Goal: Task Accomplishment & Management: Complete application form

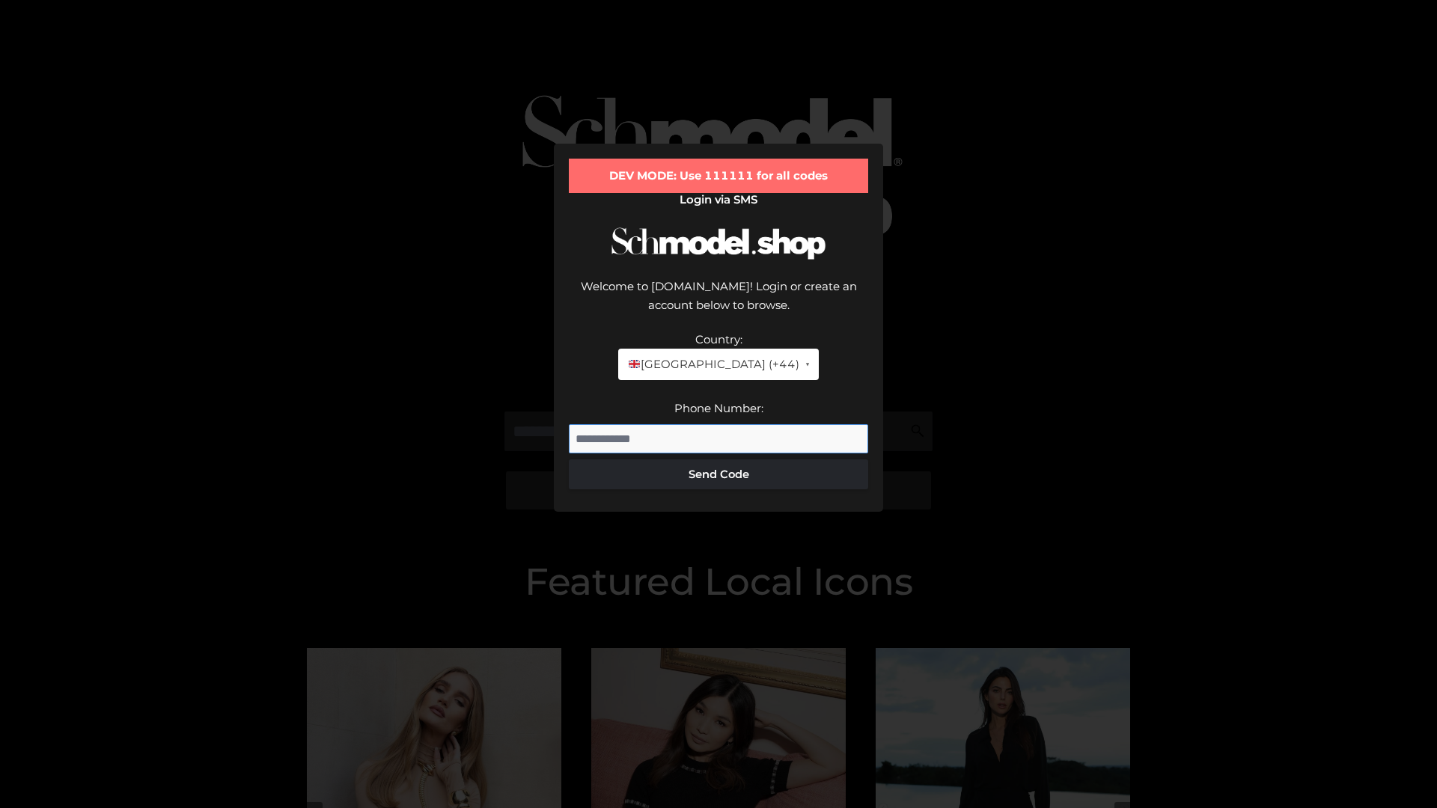
click at [719, 424] on input "Phone Number:" at bounding box center [718, 439] width 299 height 30
type input "**********"
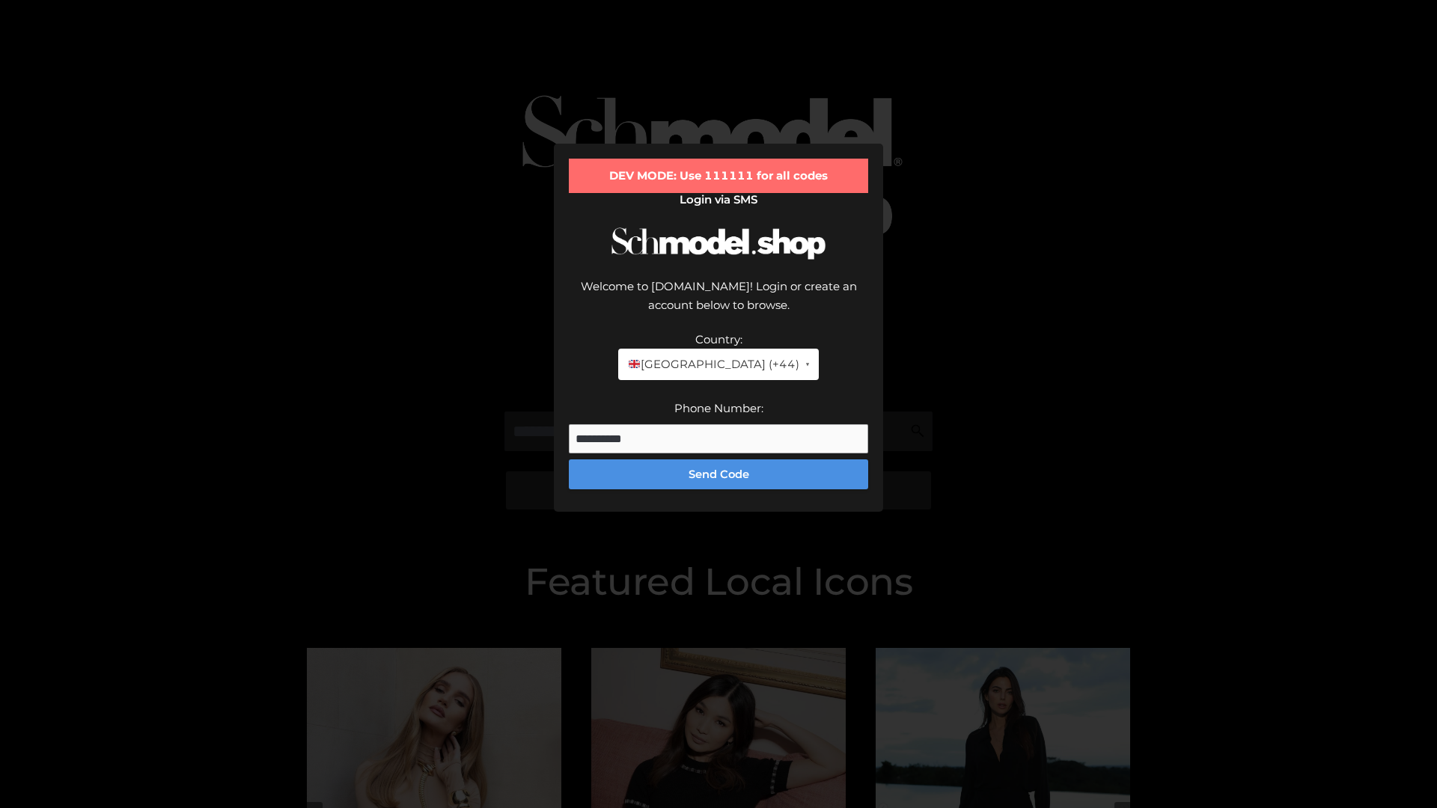
click at [719, 460] on button "Send Code" at bounding box center [718, 475] width 299 height 30
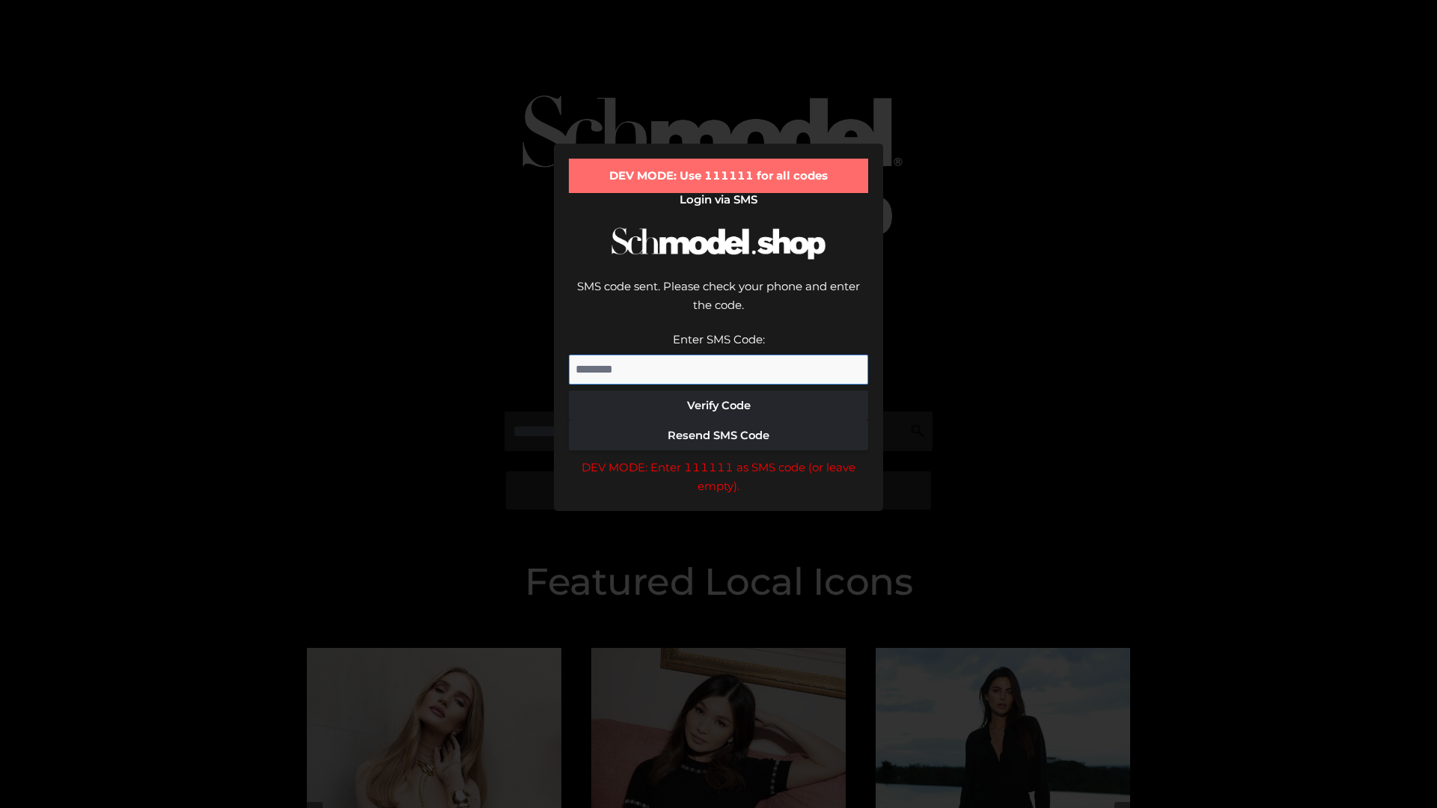
click at [719, 355] on input "Enter SMS Code:" at bounding box center [718, 370] width 299 height 30
type input "******"
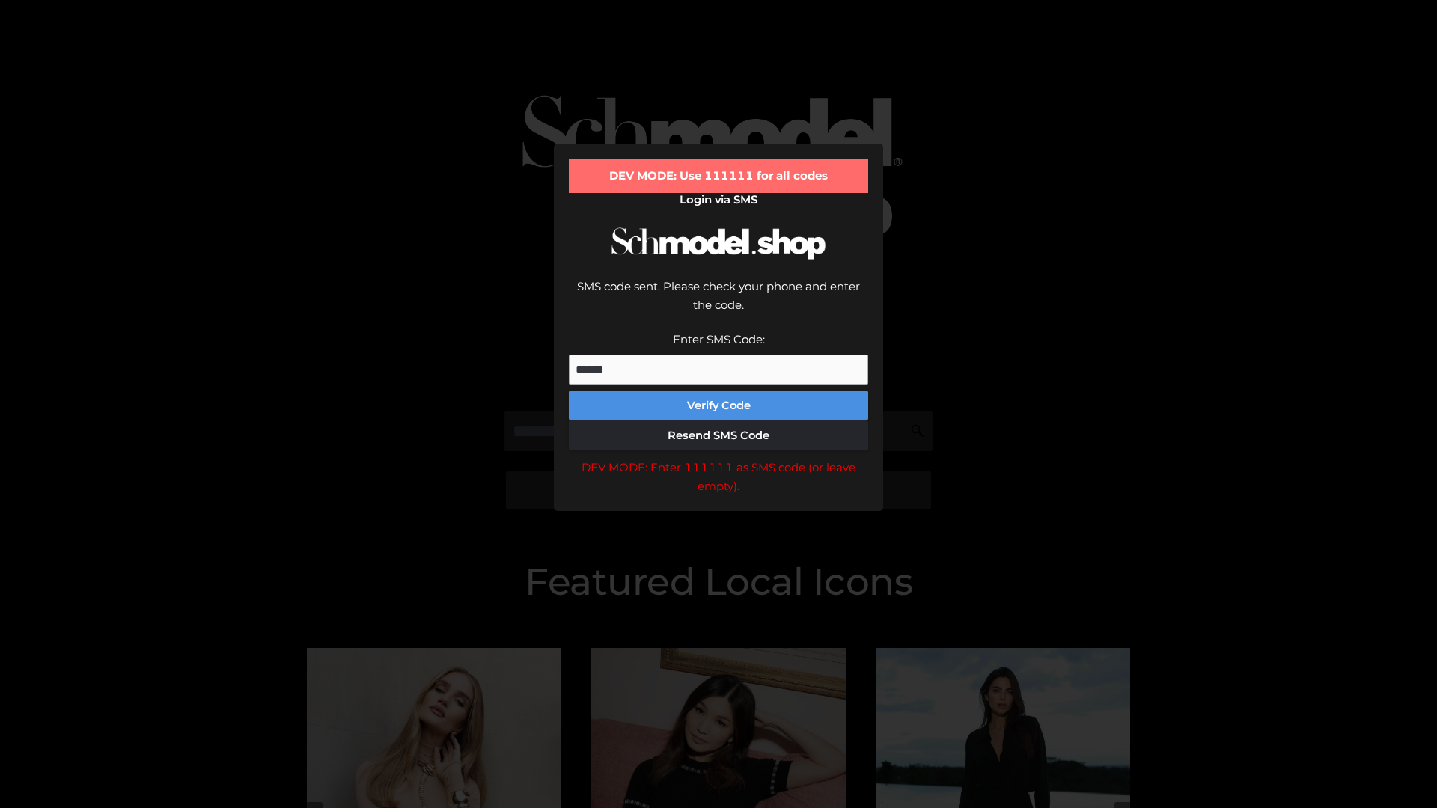
click at [719, 391] on button "Verify Code" at bounding box center [718, 406] width 299 height 30
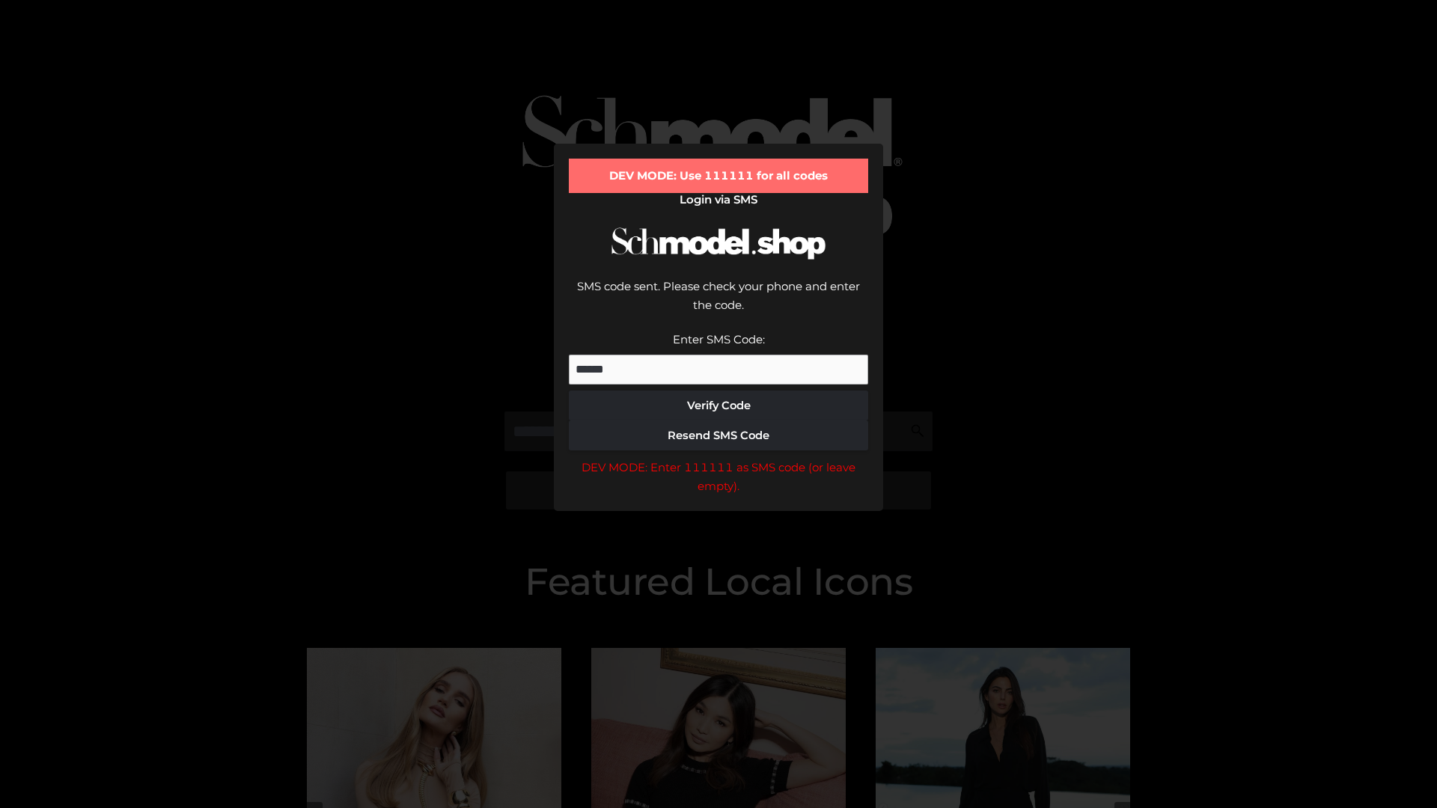
click at [719, 458] on div "DEV MODE: Enter 111111 as SMS code (or leave empty)." at bounding box center [718, 477] width 299 height 38
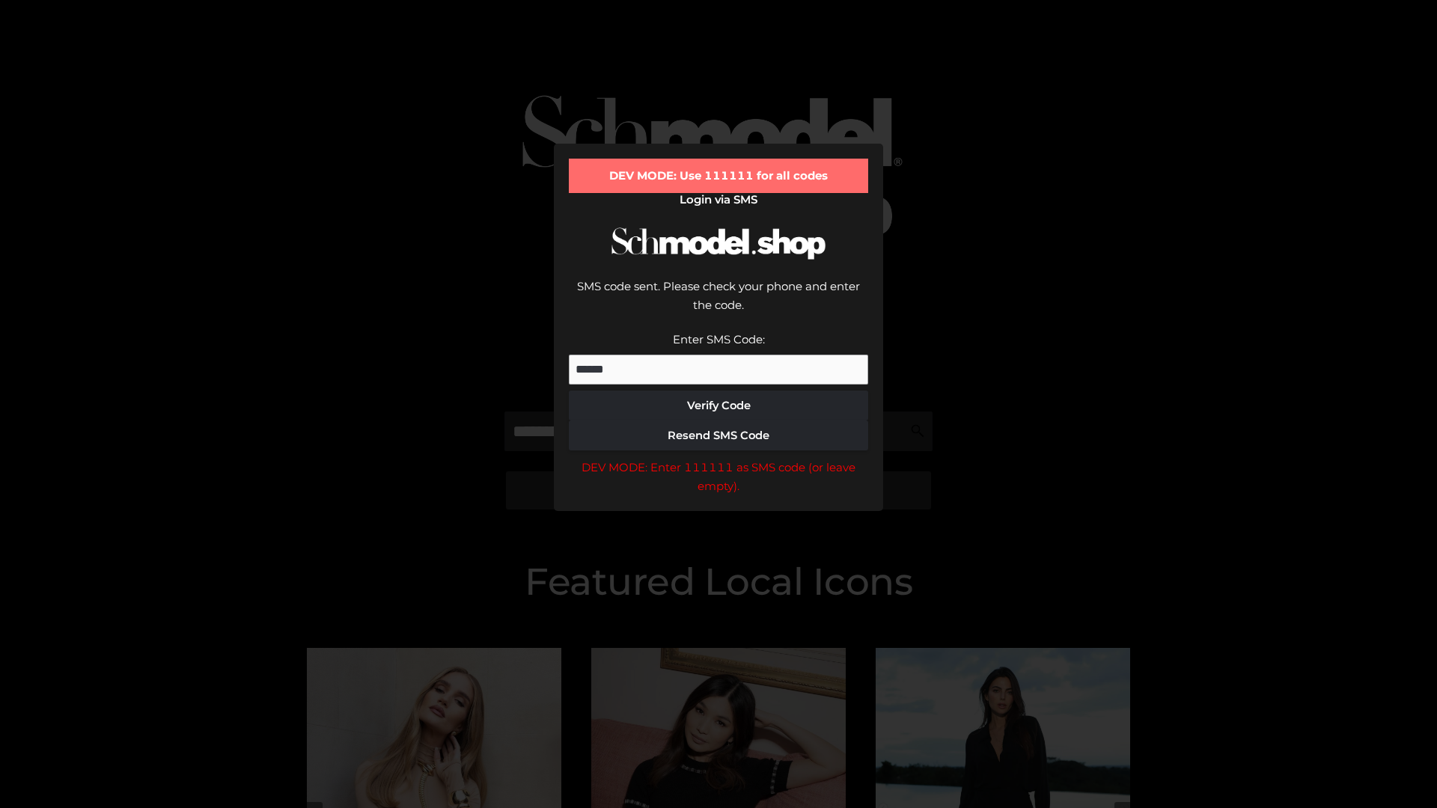
click at [719, 458] on div "DEV MODE: Enter 111111 as SMS code (or leave empty)." at bounding box center [718, 477] width 299 height 38
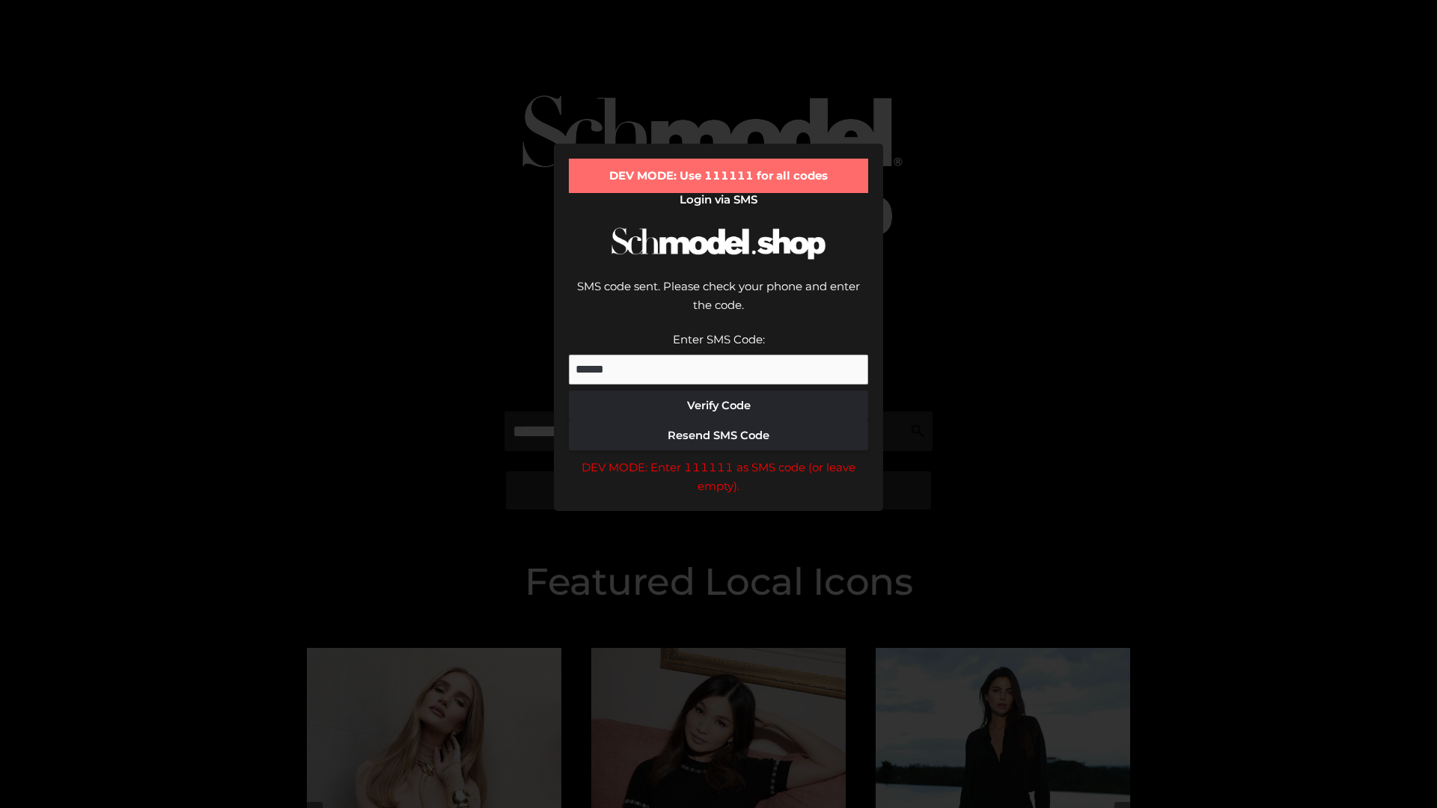
click at [719, 458] on div "DEV MODE: Enter 111111 as SMS code (or leave empty)." at bounding box center [718, 477] width 299 height 38
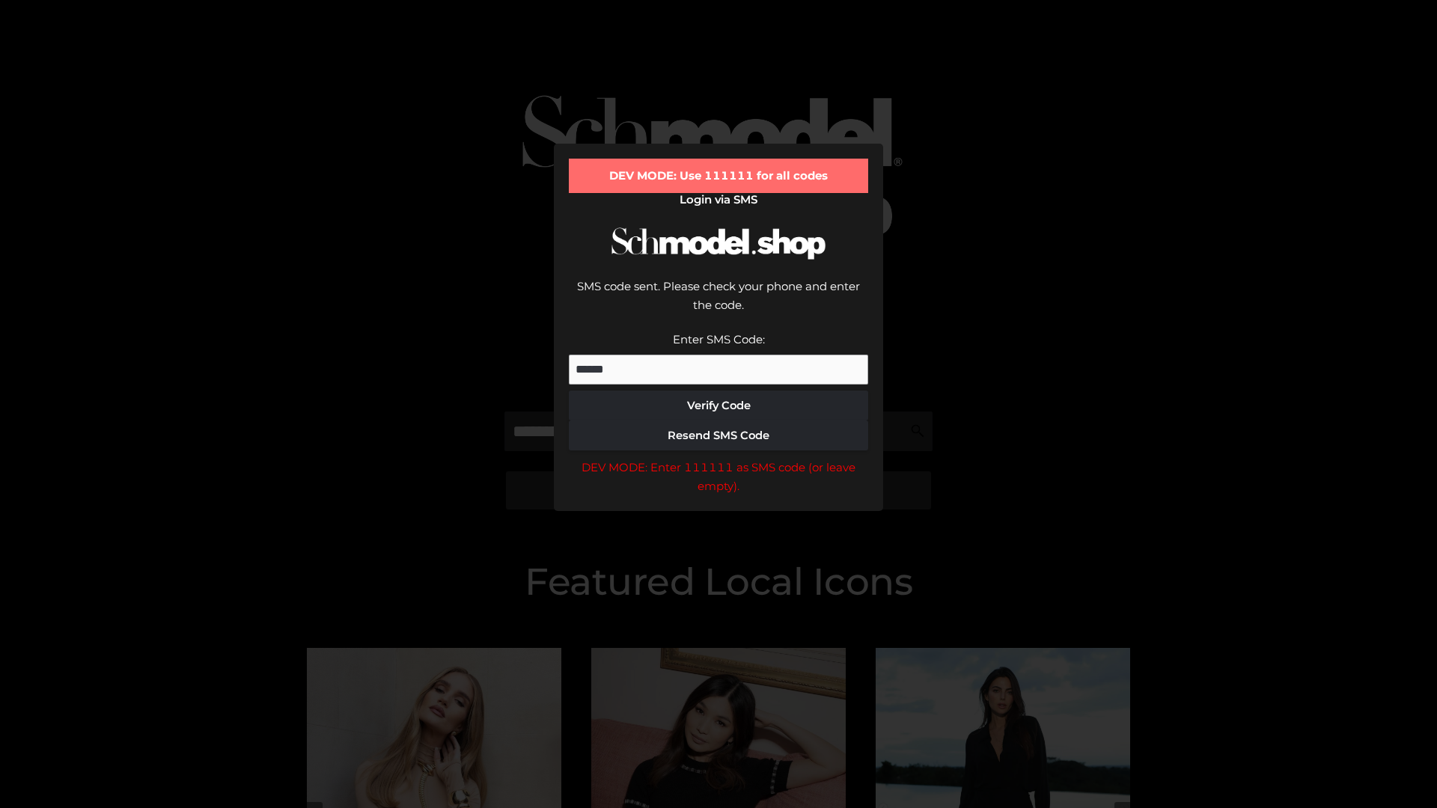
click at [719, 458] on div "DEV MODE: Enter 111111 as SMS code (or leave empty)." at bounding box center [718, 477] width 299 height 38
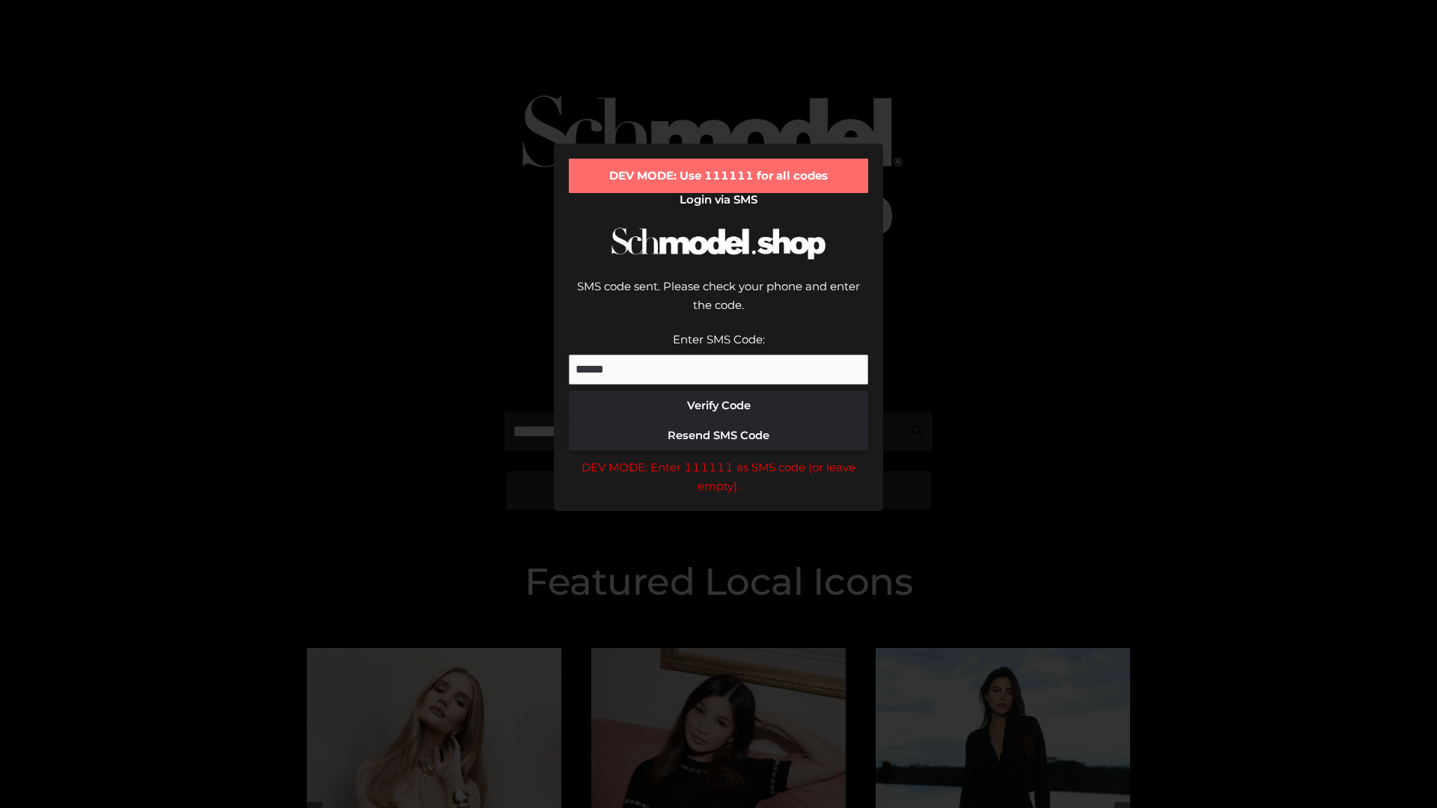
click at [719, 458] on div "DEV MODE: Enter 111111 as SMS code (or leave empty)." at bounding box center [718, 477] width 299 height 38
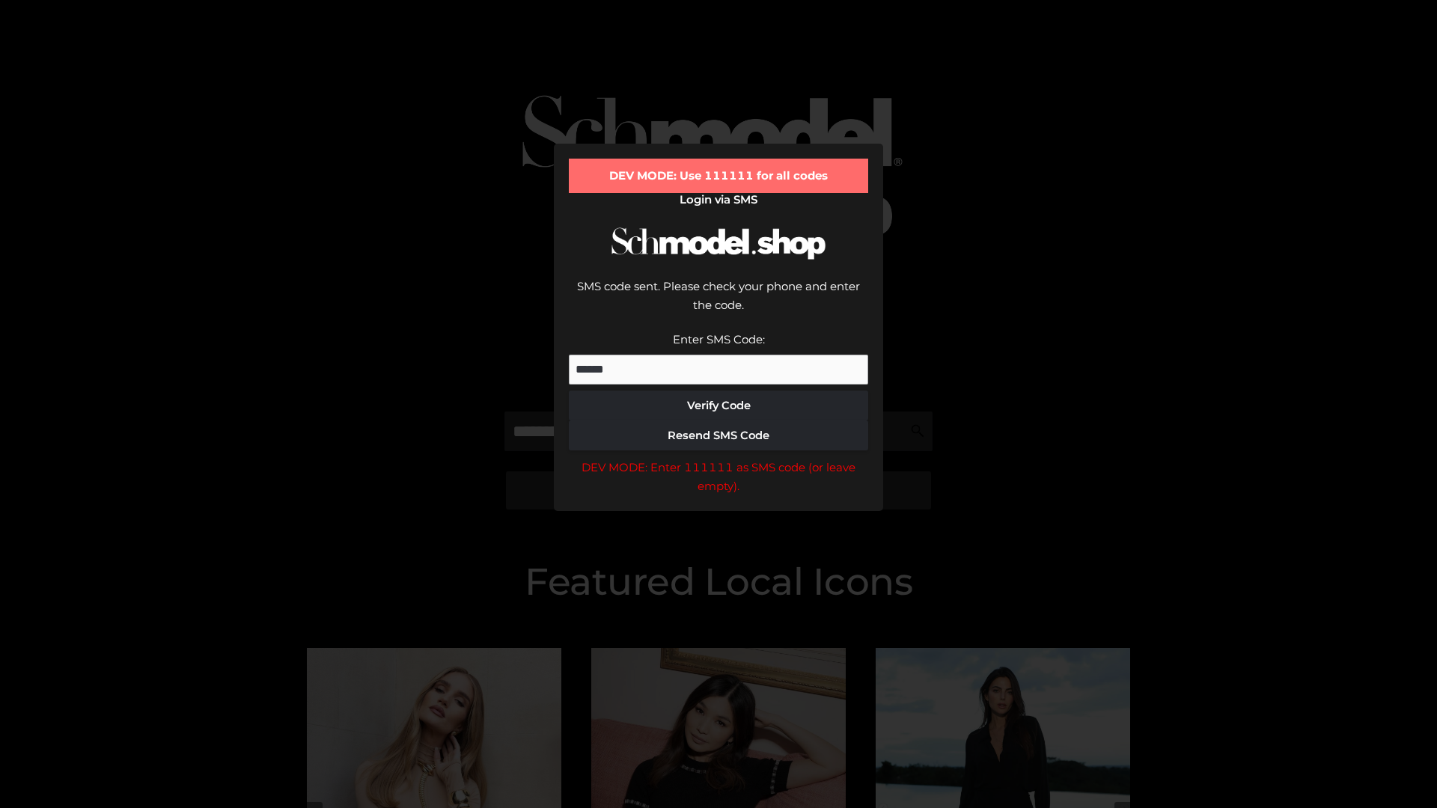
click at [719, 458] on div "DEV MODE: Enter 111111 as SMS code (or leave empty)." at bounding box center [718, 477] width 299 height 38
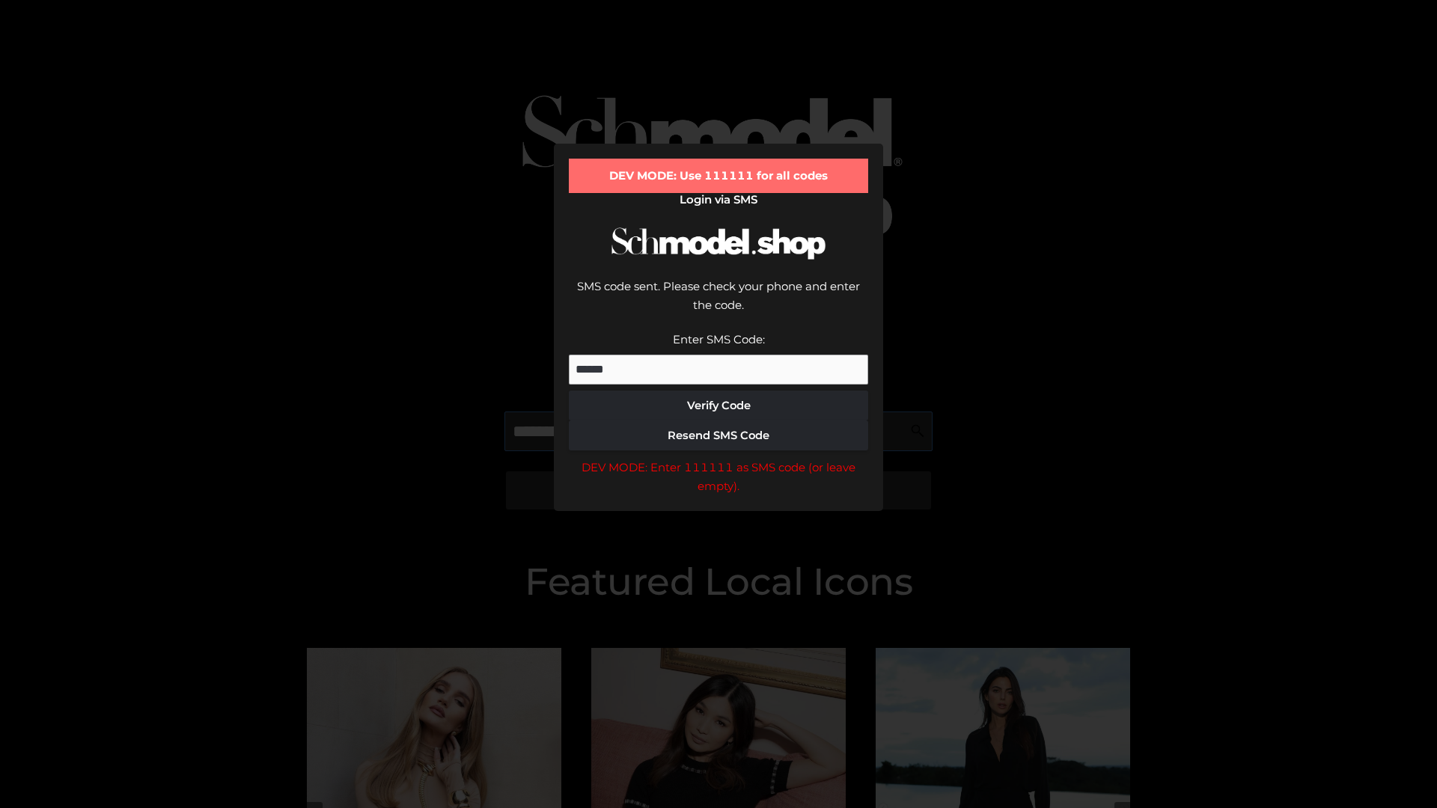
scroll to position [0, 77]
click at [719, 458] on div "DEV MODE: Enter 111111 as SMS code (or leave empty)." at bounding box center [718, 477] width 299 height 38
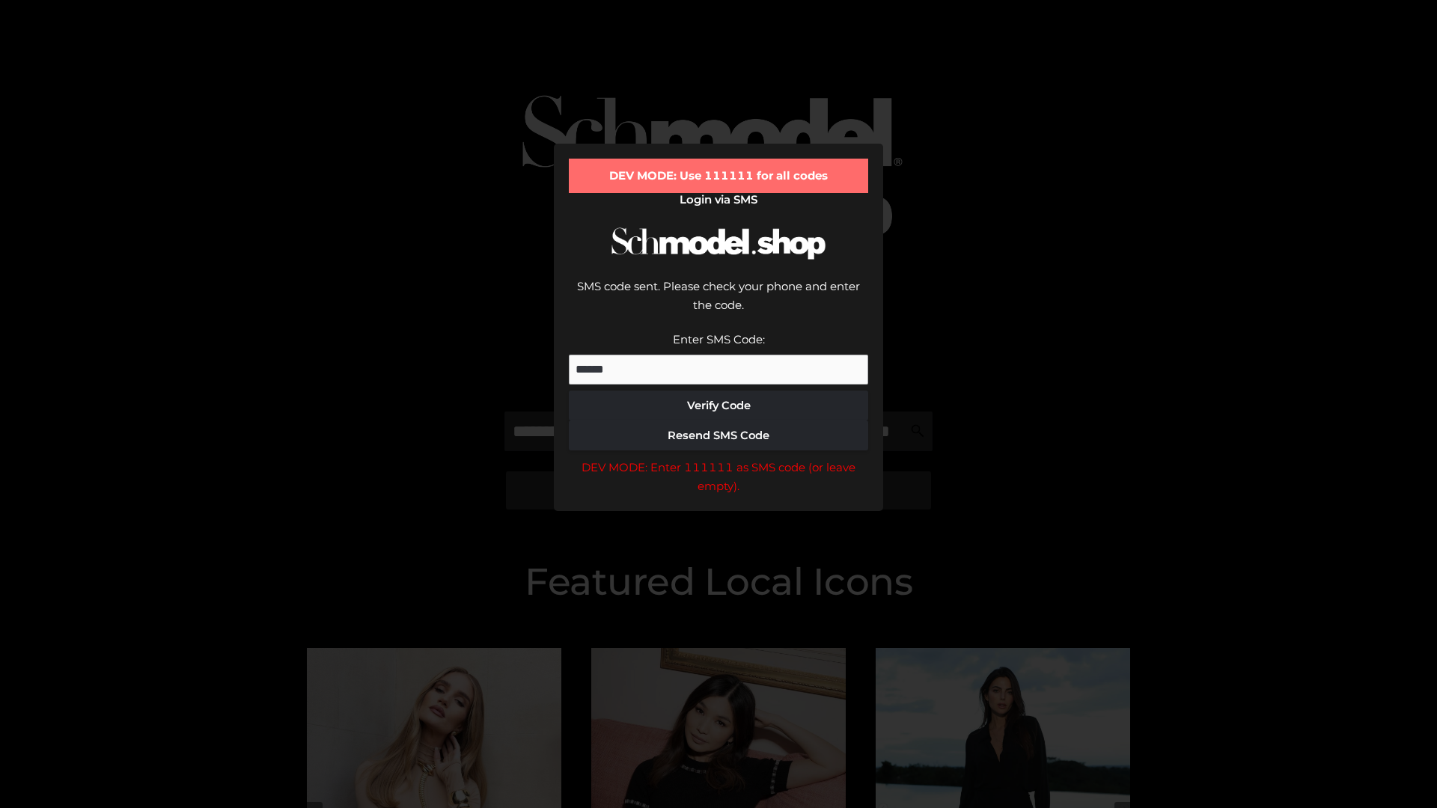
click at [719, 458] on div "DEV MODE: Enter 111111 as SMS code (or leave empty)." at bounding box center [718, 477] width 299 height 38
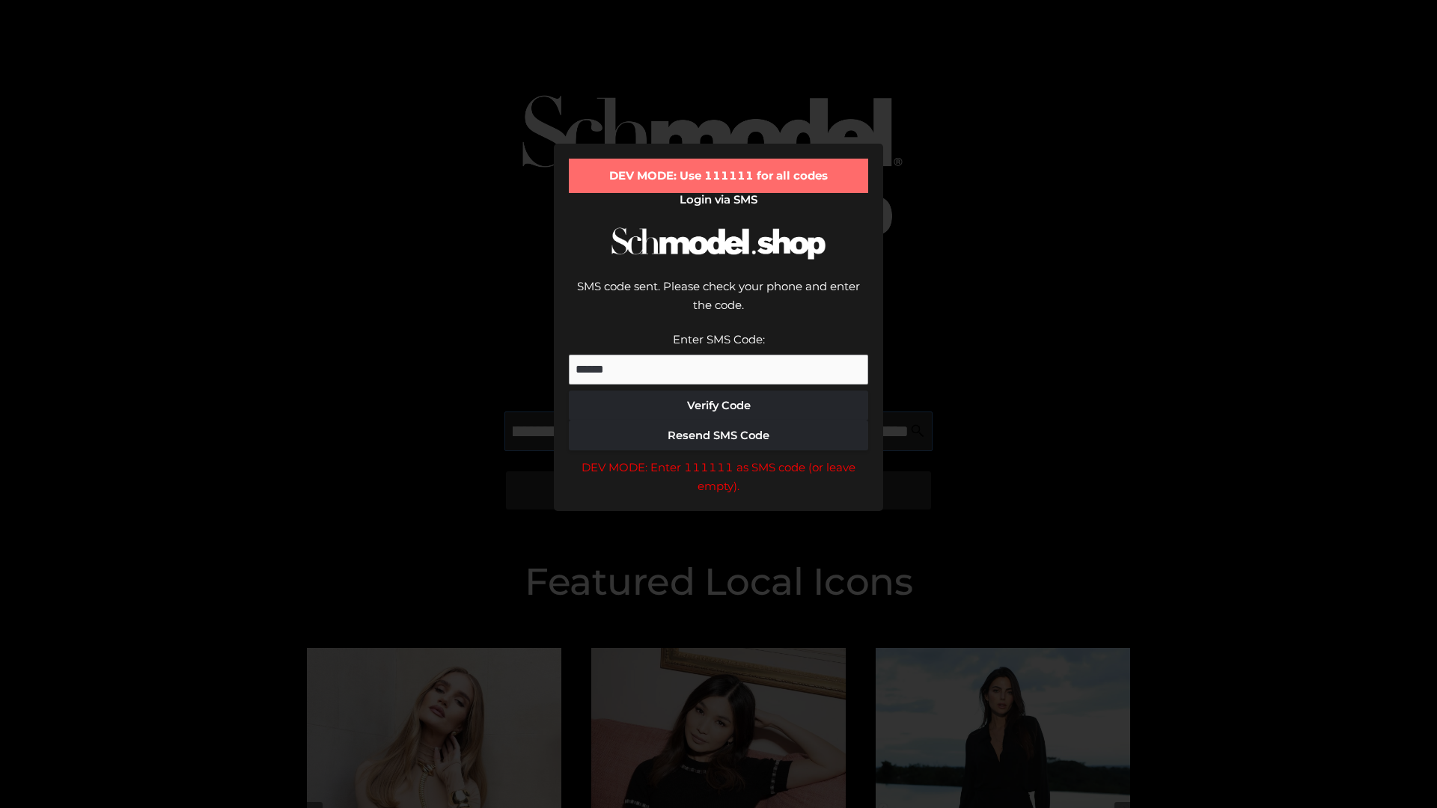
scroll to position [0, 163]
click at [719, 458] on div "DEV MODE: Enter 111111 as SMS code (or leave empty)." at bounding box center [718, 477] width 299 height 38
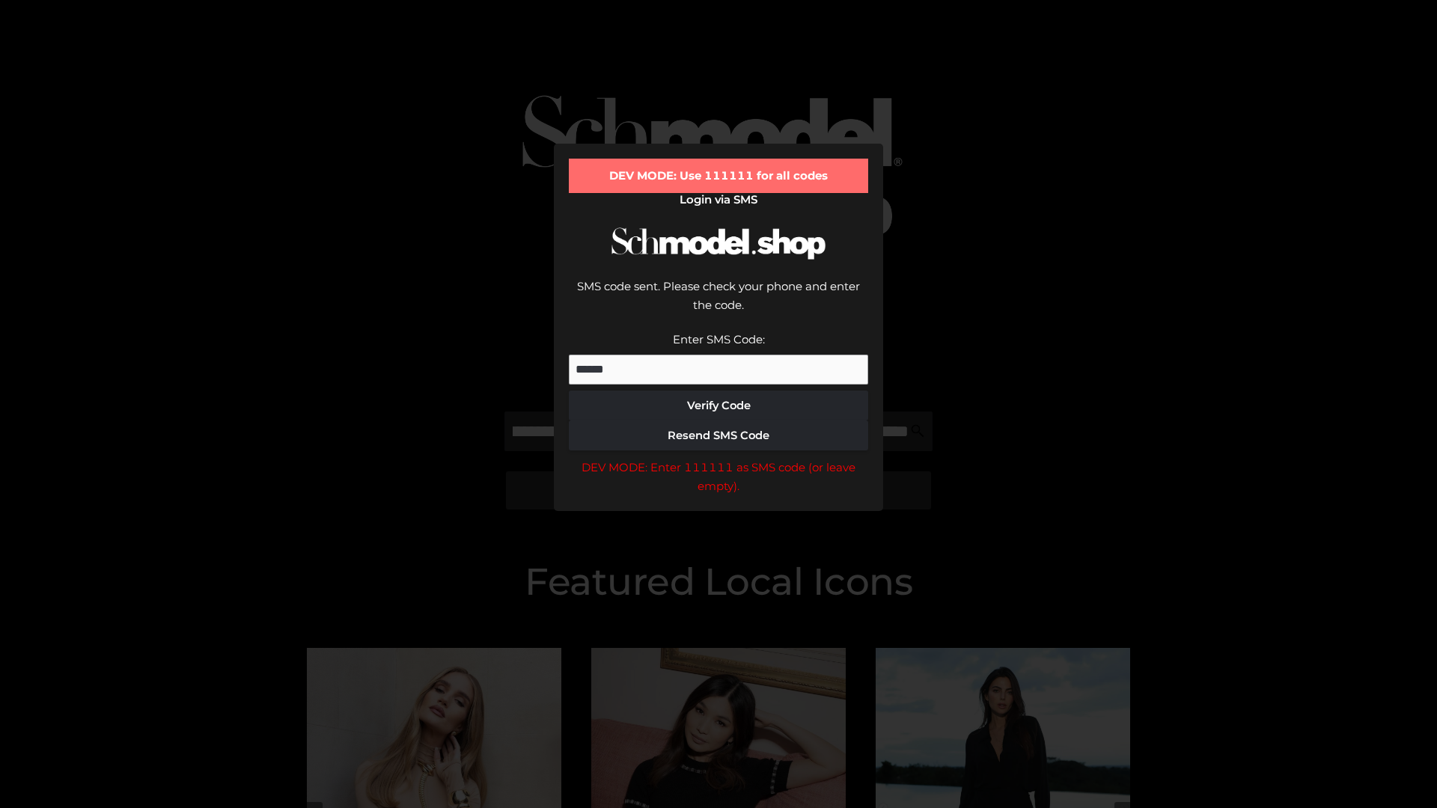
click at [719, 458] on div "DEV MODE: Enter 111111 as SMS code (or leave empty)." at bounding box center [718, 477] width 299 height 38
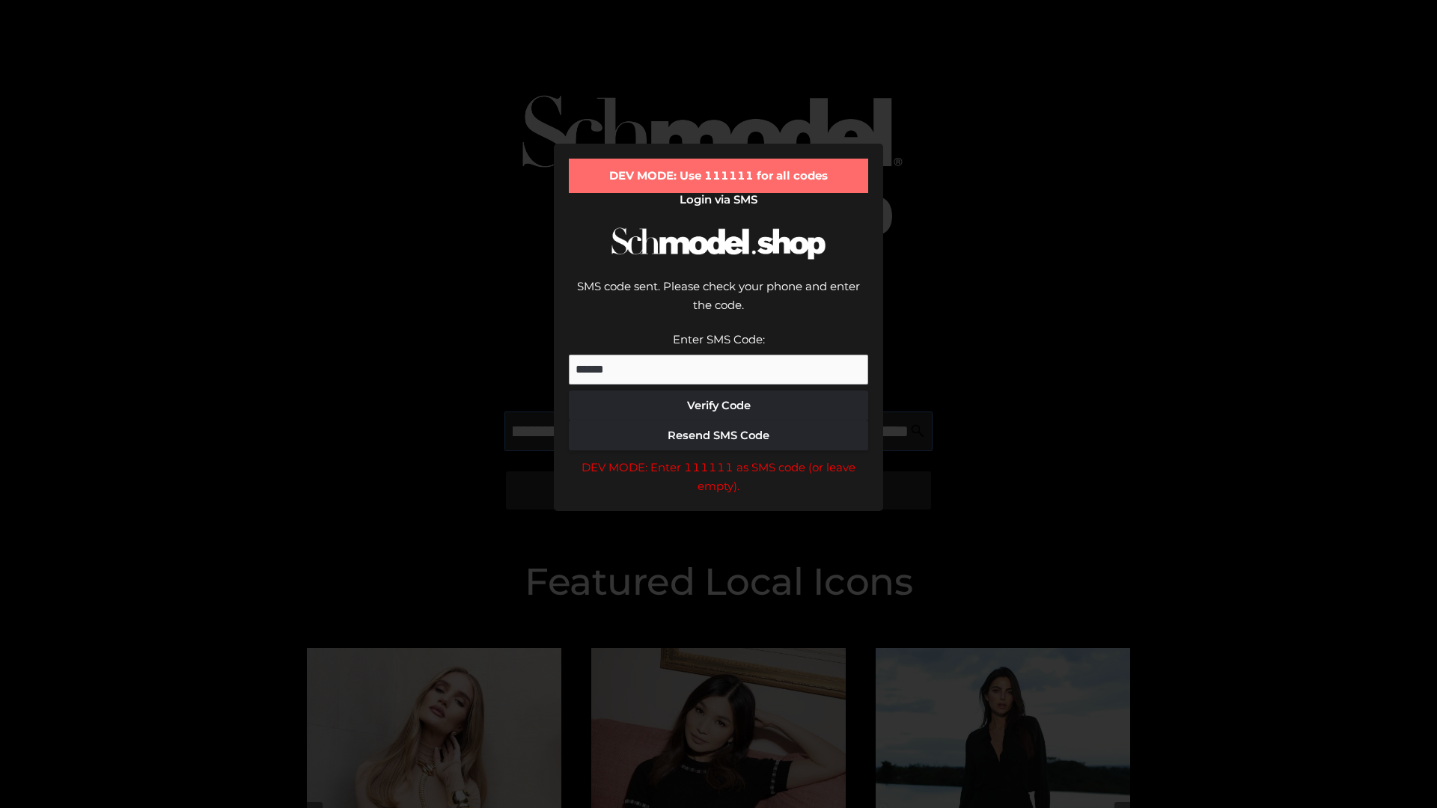
scroll to position [0, 254]
click at [719, 458] on div "DEV MODE: Enter 111111 as SMS code (or leave empty)." at bounding box center [718, 477] width 299 height 38
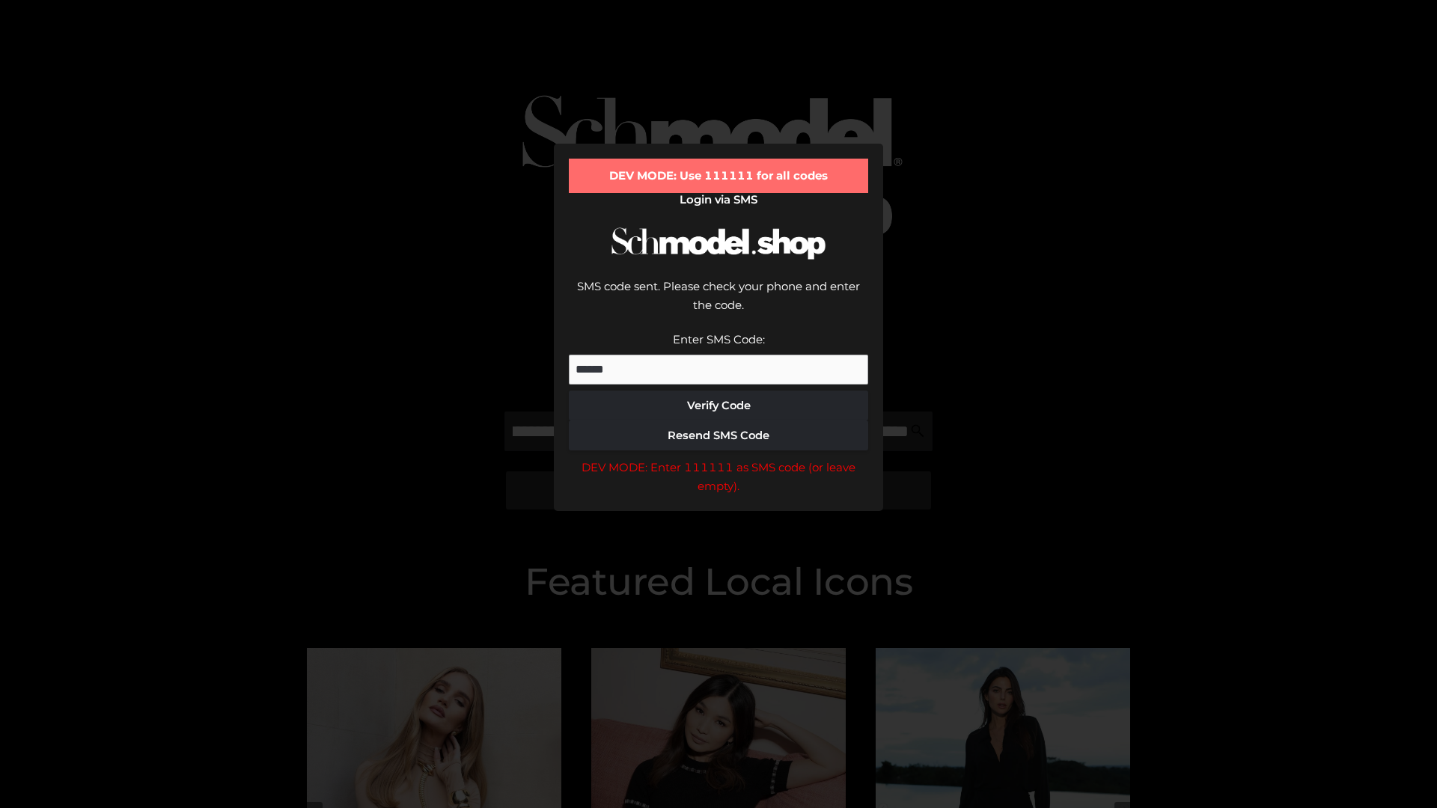
click at [719, 458] on div "DEV MODE: Enter 111111 as SMS code (or leave empty)." at bounding box center [718, 477] width 299 height 38
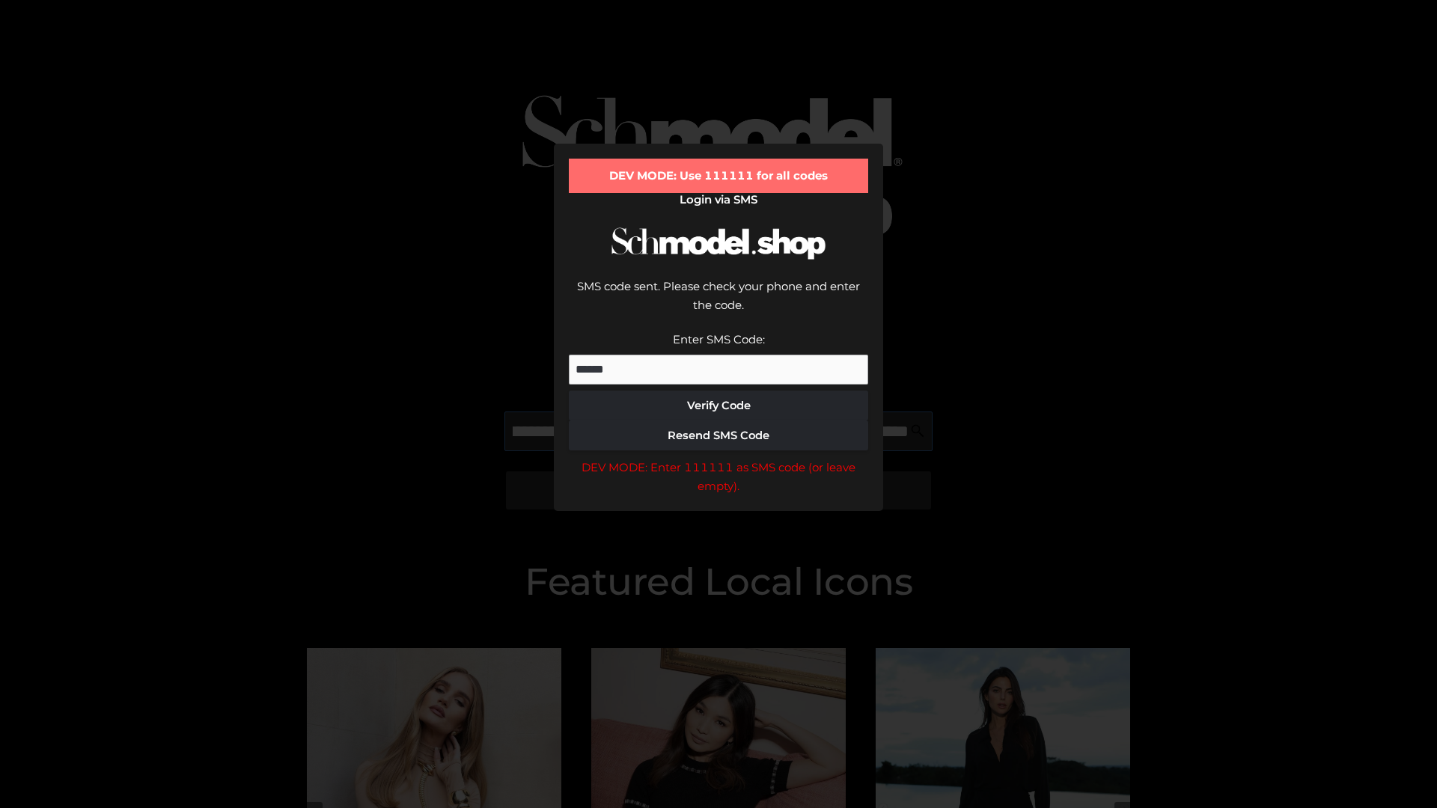
scroll to position [0, 348]
click at [719, 458] on div "DEV MODE: Enter 111111 as SMS code (or leave empty)." at bounding box center [718, 477] width 299 height 38
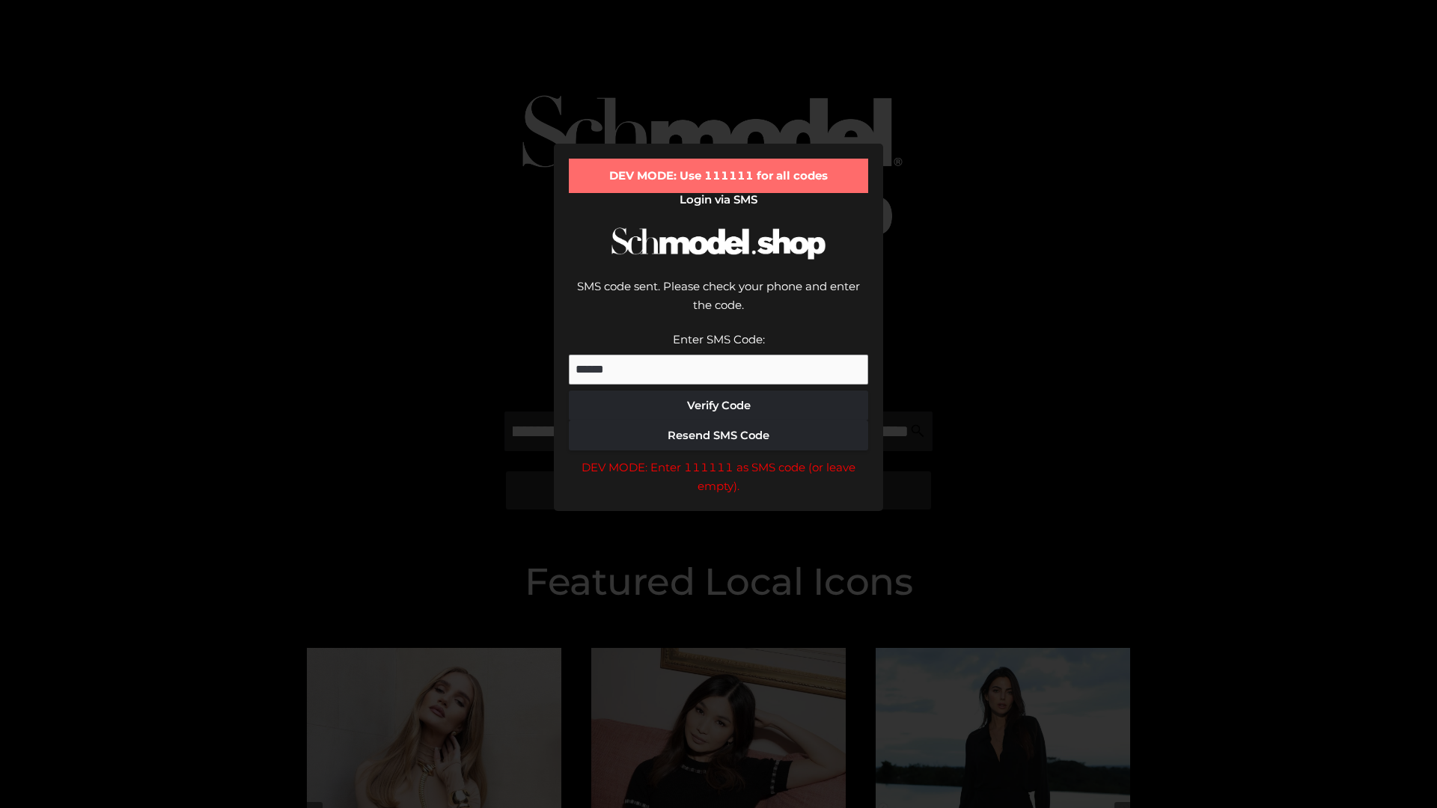
click at [719, 458] on div "DEV MODE: Enter 111111 as SMS code (or leave empty)." at bounding box center [718, 477] width 299 height 38
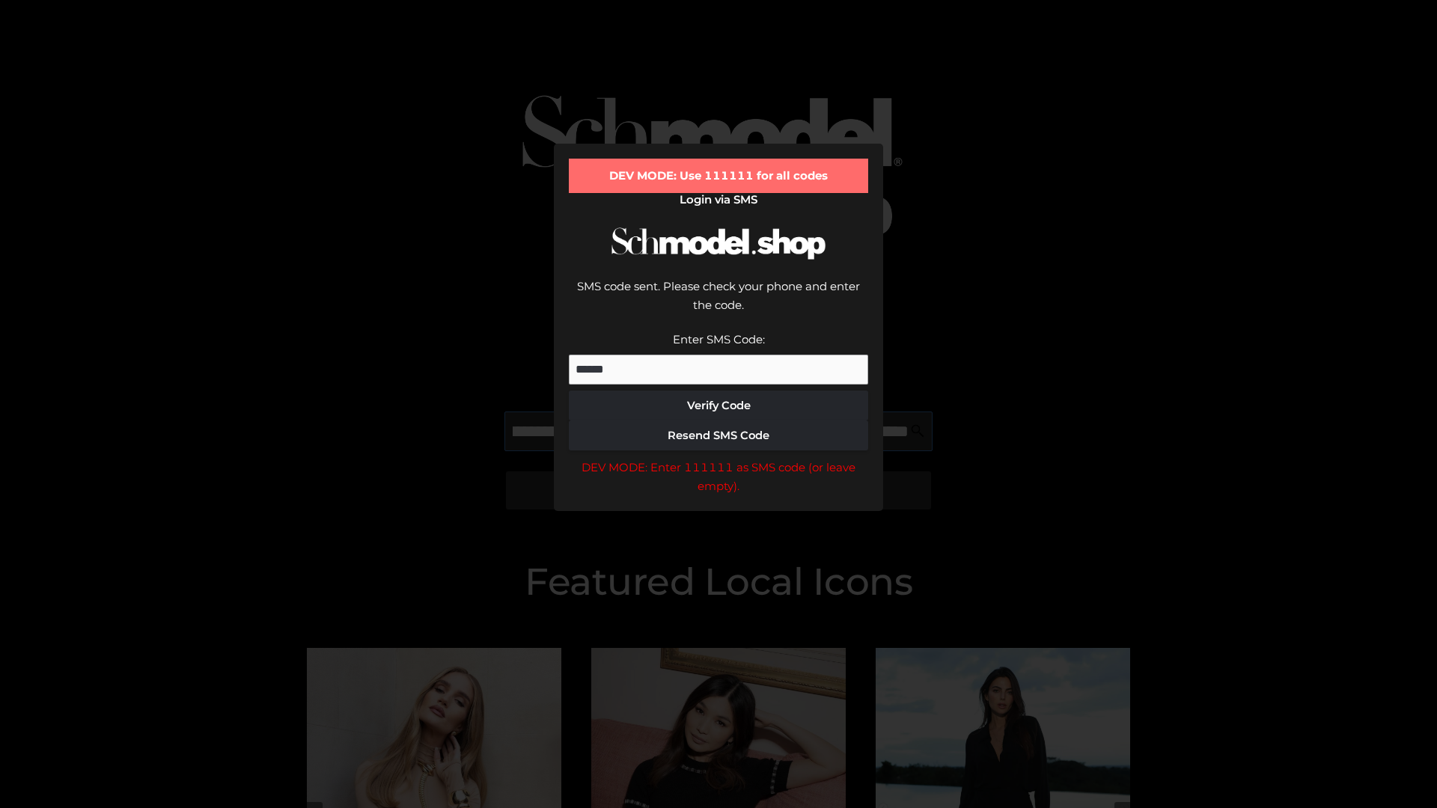
scroll to position [0, 434]
click at [719, 458] on div "DEV MODE: Enter 111111 as SMS code (or leave empty)." at bounding box center [718, 477] width 299 height 38
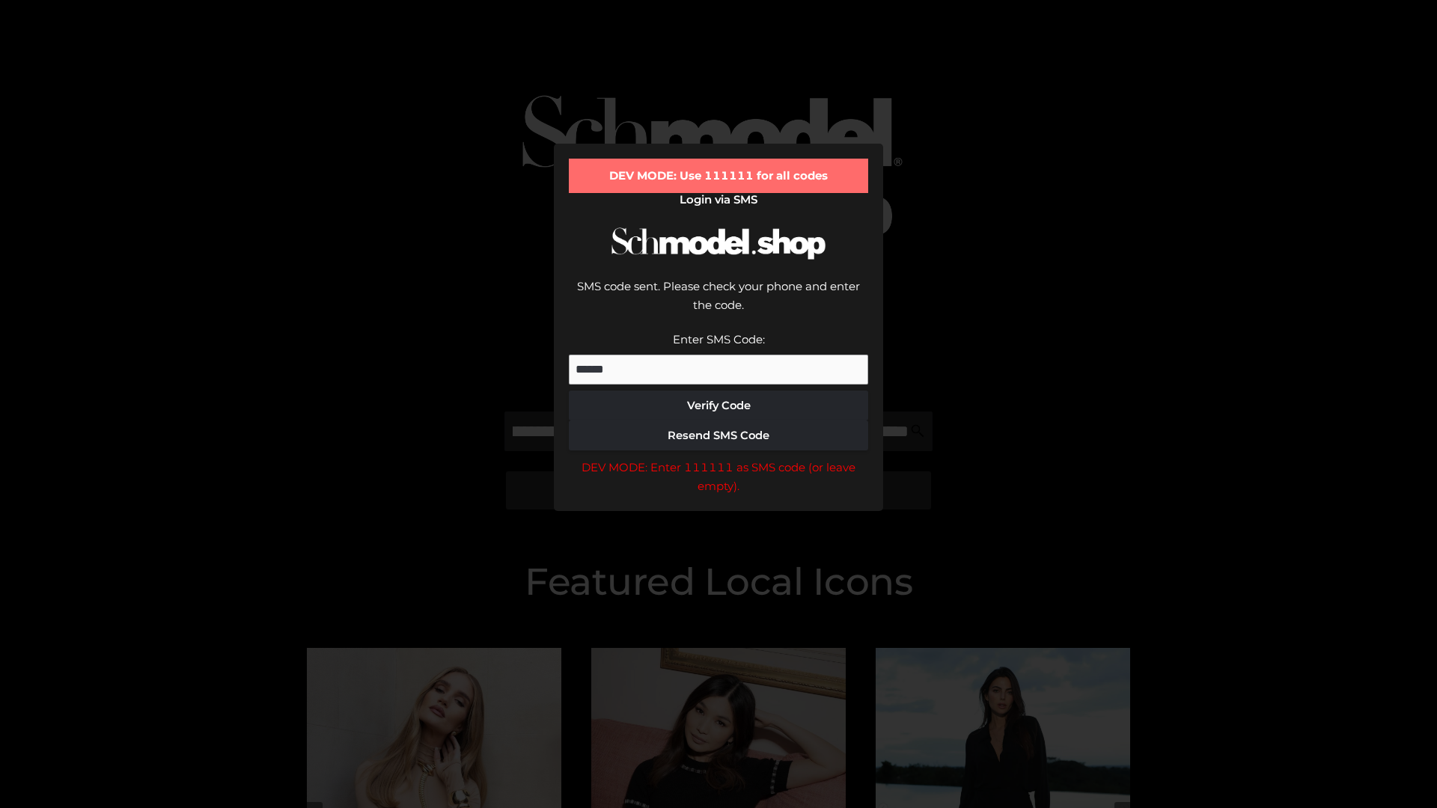
click at [719, 458] on div "DEV MODE: Enter 111111 as SMS code (or leave empty)." at bounding box center [718, 477] width 299 height 38
type input "**********"
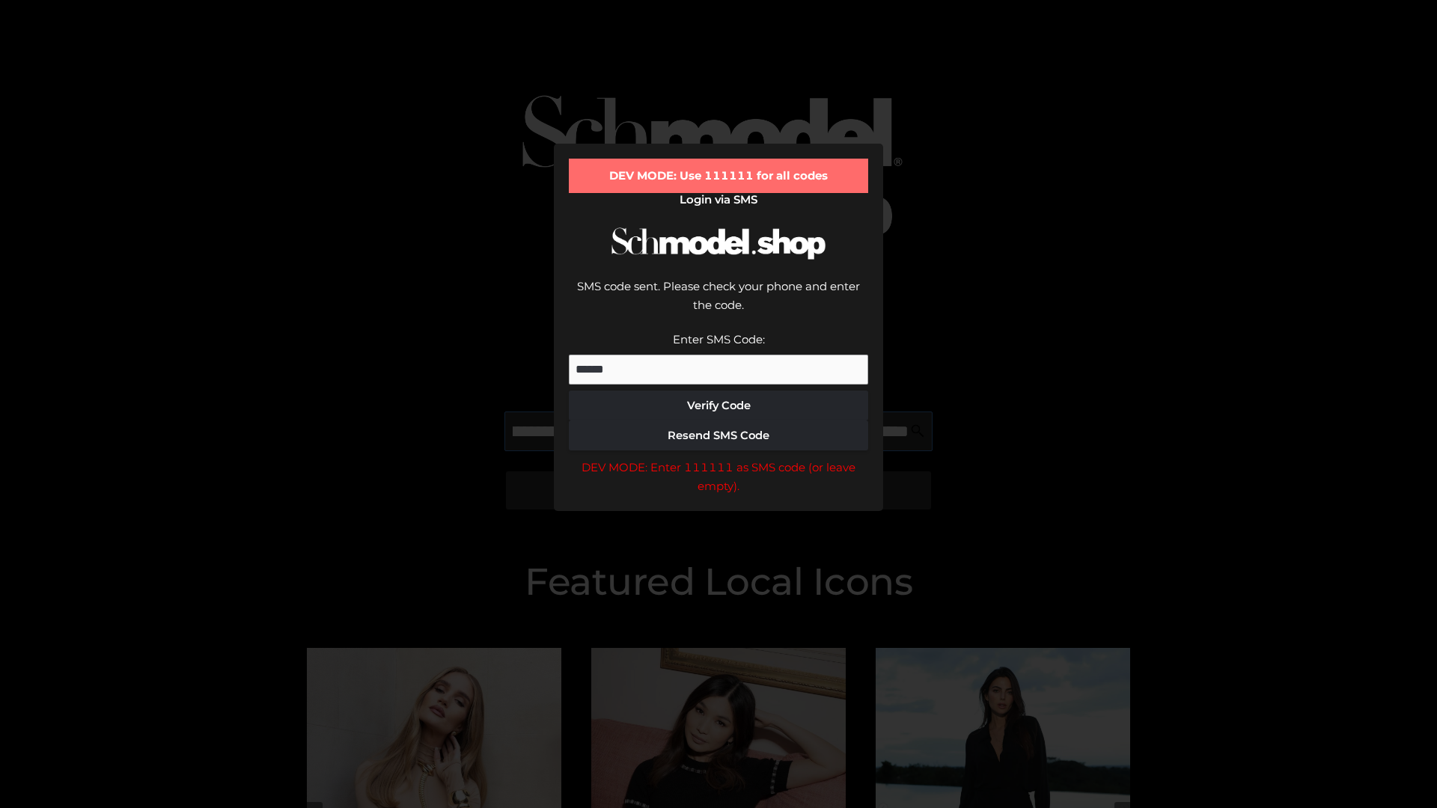
scroll to position [0, 511]
